Goal: Use online tool/utility: Utilize a website feature to perform a specific function

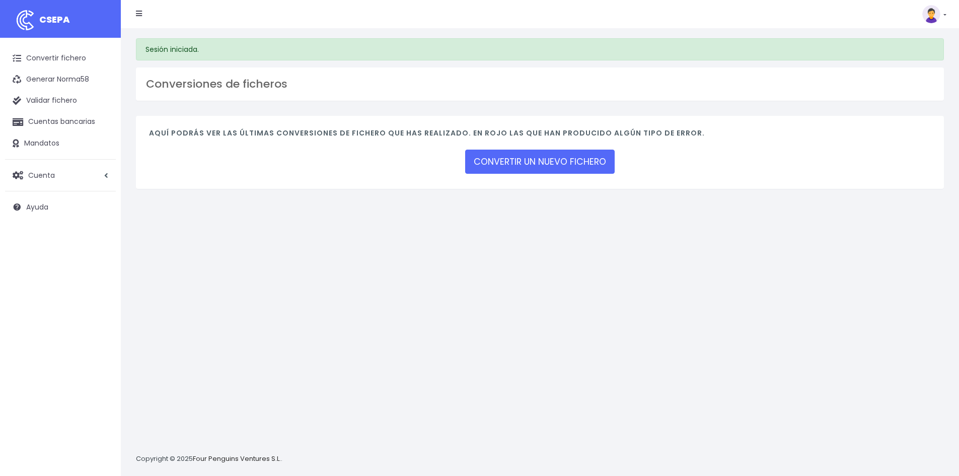
click at [533, 162] on link "CONVERTIR UN NUEVO FICHERO" at bounding box center [539, 161] width 149 height 24
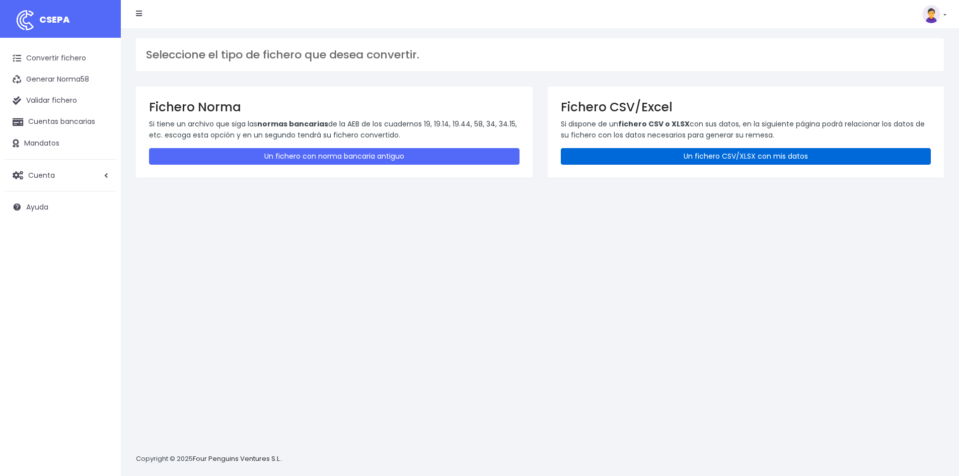
click at [662, 162] on link "Un fichero CSV/XLSX con mis datos" at bounding box center [746, 156] width 370 height 17
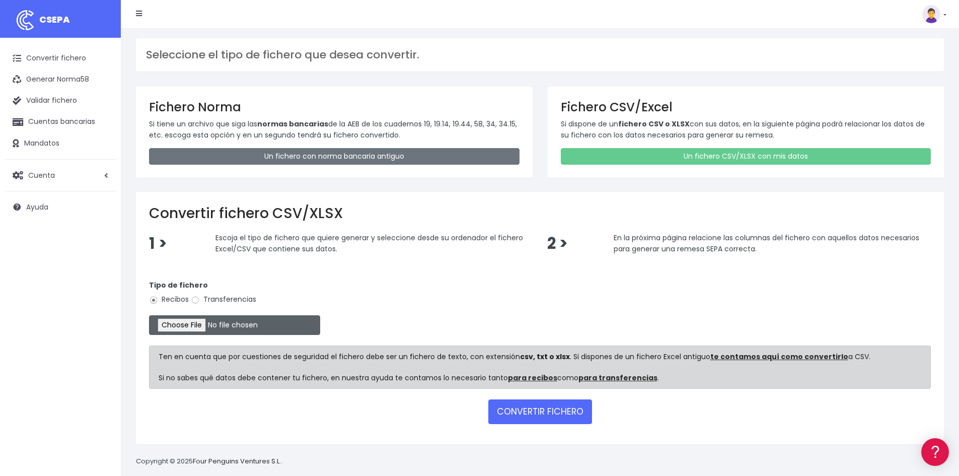
click at [188, 326] on input "file" at bounding box center [234, 325] width 171 height 20
type input "C:\fakepath\REMESA 15 SEPT (1).csv"
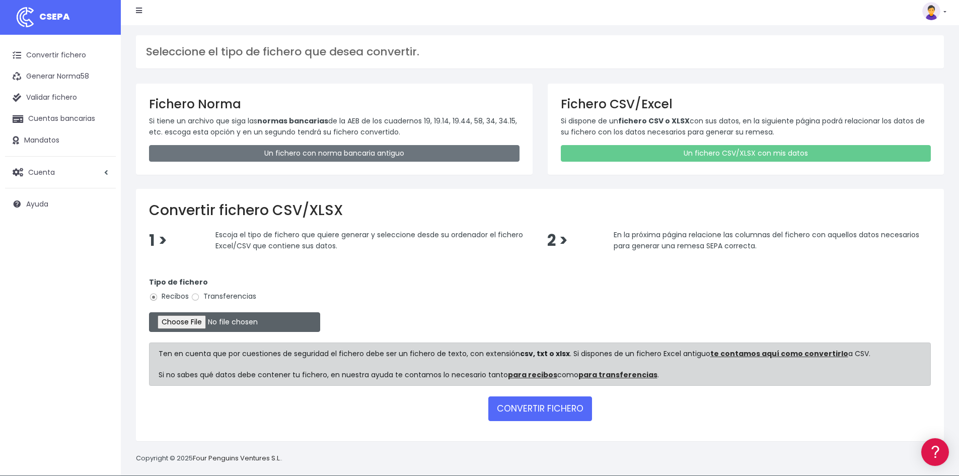
scroll to position [12, 0]
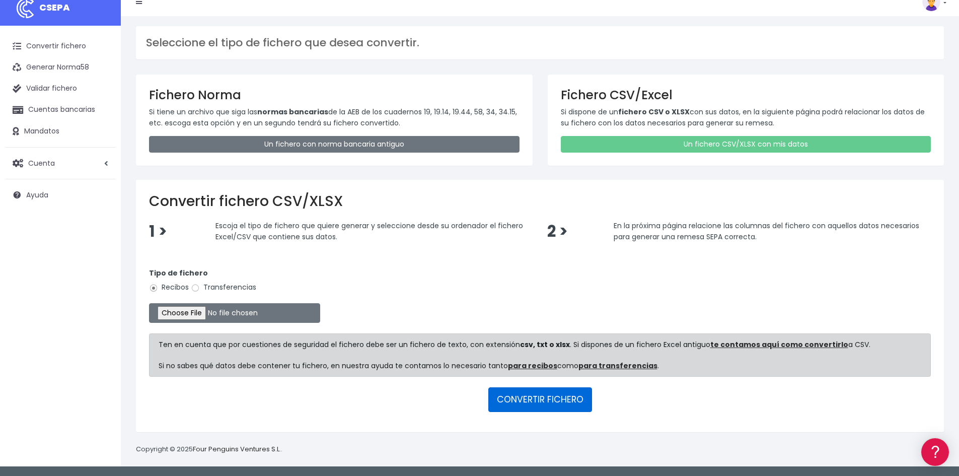
click at [532, 397] on button "CONVERTIR FICHERO" at bounding box center [540, 399] width 104 height 24
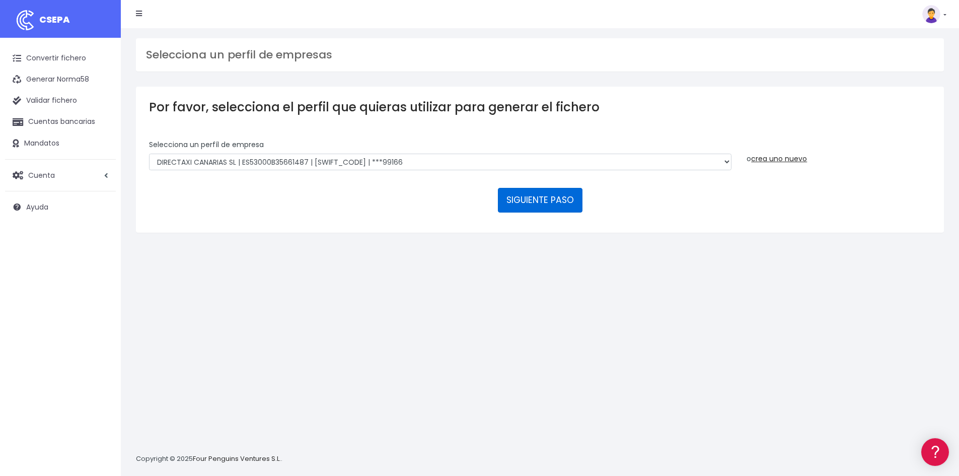
click at [558, 201] on button "SIGUIENTE PASO" at bounding box center [540, 200] width 85 height 24
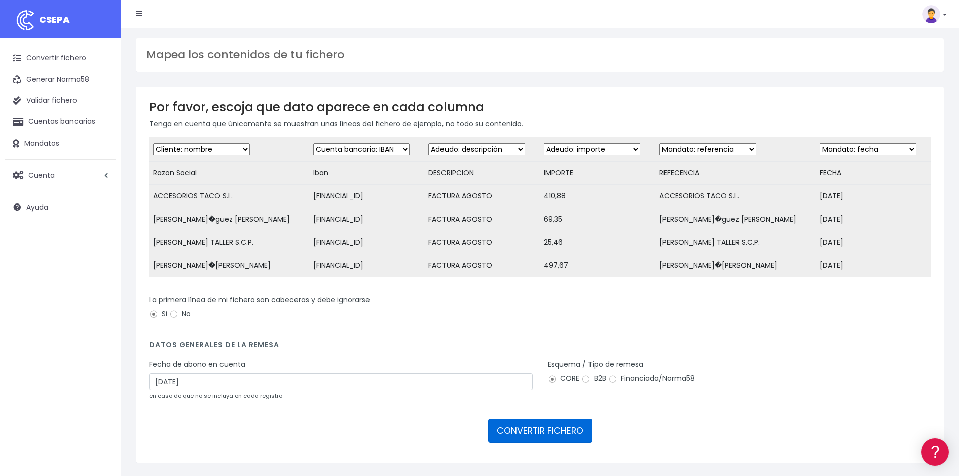
click at [539, 442] on button "CONVERTIR FICHERO" at bounding box center [540, 430] width 104 height 24
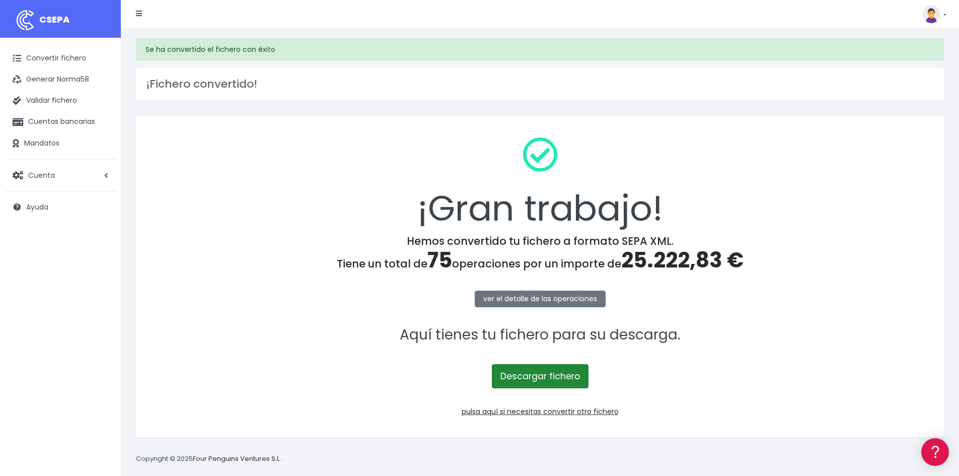
click at [532, 378] on link "Descargar fichero" at bounding box center [540, 376] width 97 height 24
click at [55, 104] on link "Validar fichero" at bounding box center [60, 100] width 111 height 21
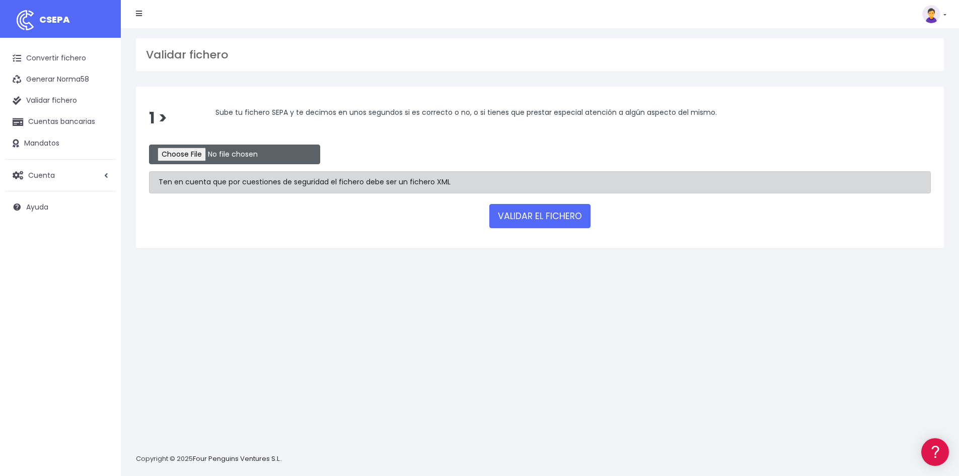
click at [215, 154] on input "file" at bounding box center [234, 154] width 171 height 20
type input "C:\fakepath\remesa15sept1csv.xml"
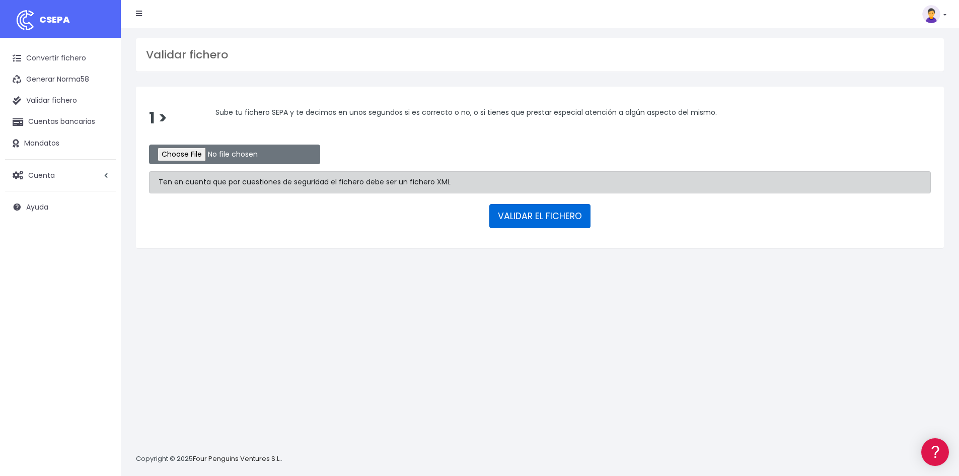
click at [531, 214] on button "VALIDAR EL FICHERO" at bounding box center [539, 216] width 101 height 24
